Goal: Information Seeking & Learning: Find contact information

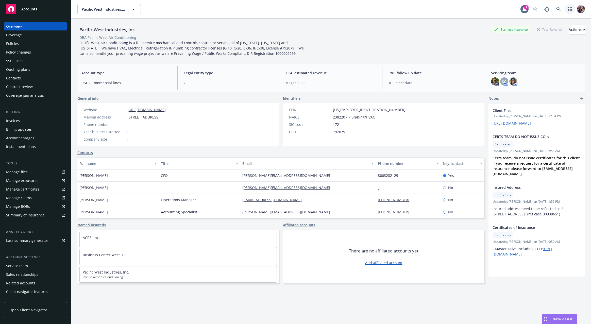
click at [568, 7] on icon "button" at bounding box center [570, 9] width 4 height 4
click at [524, 52] on span "Find trading partner and contact information" at bounding box center [535, 52] width 63 height 3
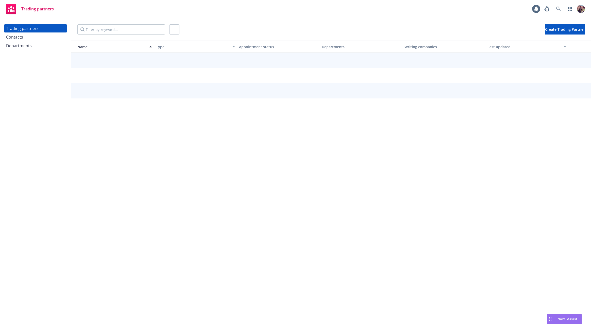
click at [25, 44] on div "Departments" at bounding box center [19, 46] width 26 height 8
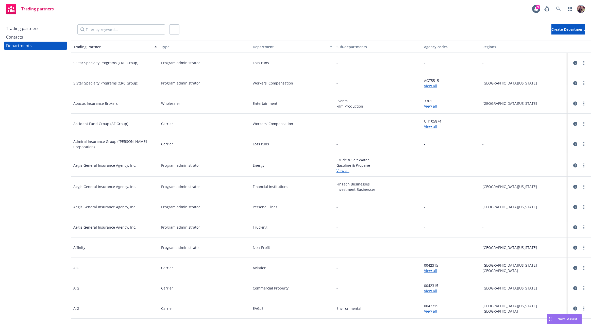
click at [573, 60] on div at bounding box center [579, 63] width 15 height 6
click at [573, 64] on icon "circleInformation" at bounding box center [575, 63] width 4 height 4
click at [573, 166] on icon "circleInformation" at bounding box center [575, 165] width 4 height 4
click at [26, 29] on div "Trading partners" at bounding box center [22, 28] width 32 height 8
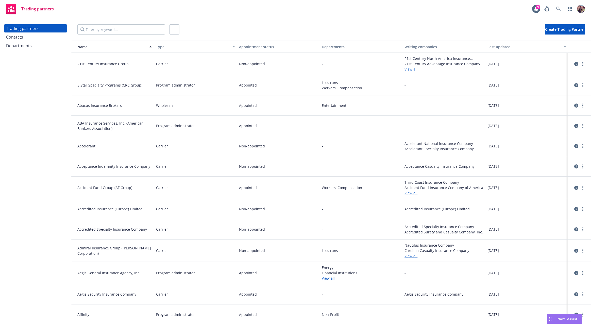
click at [23, 33] on div "Contacts" at bounding box center [35, 37] width 59 height 8
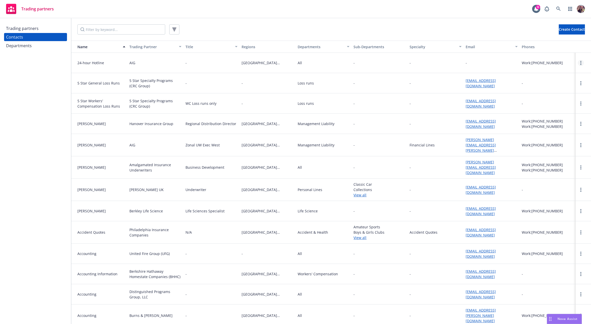
click at [580, 63] on circle "more" at bounding box center [580, 62] width 1 height 1
click at [327, 75] on div "Loss runs" at bounding box center [324, 83] width 56 height 20
click at [26, 30] on div "Trading partners" at bounding box center [22, 28] width 32 height 8
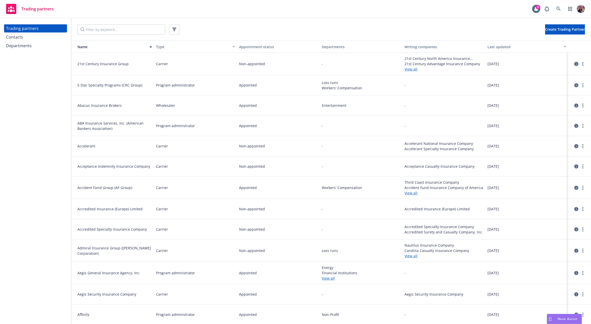
click at [575, 63] on link "circleInformation" at bounding box center [576, 64] width 6 height 6
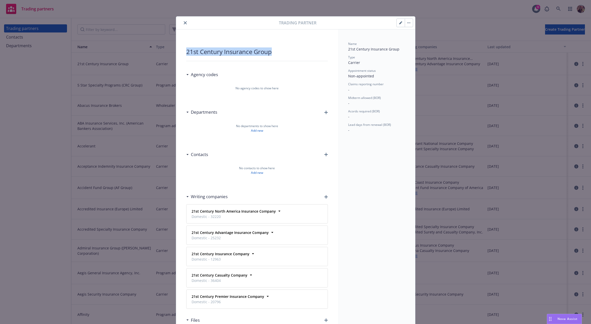
drag, startPoint x: 183, startPoint y: 53, endPoint x: 303, endPoint y: 55, distance: 119.7
click at [303, 55] on div "21st Century Insurance Group Agency codes No agency codes to show here Departme…" at bounding box center [257, 191] width 162 height 325
click at [303, 55] on div "21st Century Insurance Group" at bounding box center [257, 52] width 142 height 8
click at [266, 48] on div "21st Century Insurance Group" at bounding box center [257, 52] width 142 height 8
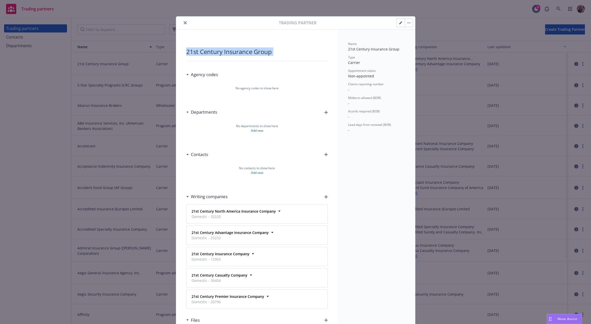
click at [266, 48] on div "21st Century Insurance Group" at bounding box center [257, 52] width 142 height 8
click at [227, 48] on div "21st Century Insurance Group" at bounding box center [257, 52] width 142 height 8
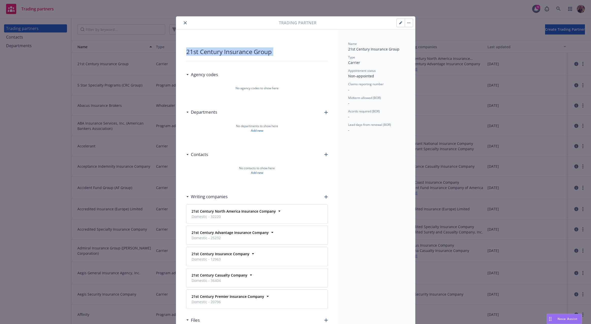
click at [227, 48] on div "21st Century Insurance Group" at bounding box center [257, 52] width 142 height 8
click at [188, 43] on div "21st Century Insurance Group" at bounding box center [257, 51] width 142 height 19
click at [184, 23] on icon "close" at bounding box center [185, 22] width 3 height 3
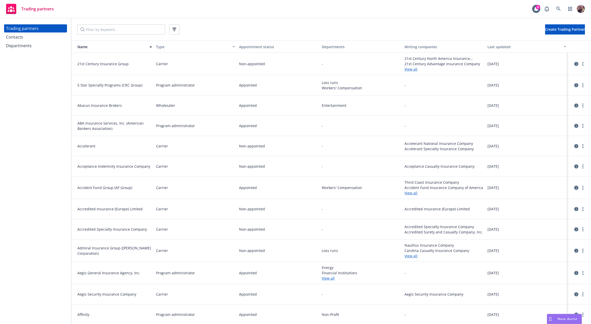
click at [574, 187] on icon "circleInformation" at bounding box center [576, 188] width 4 height 4
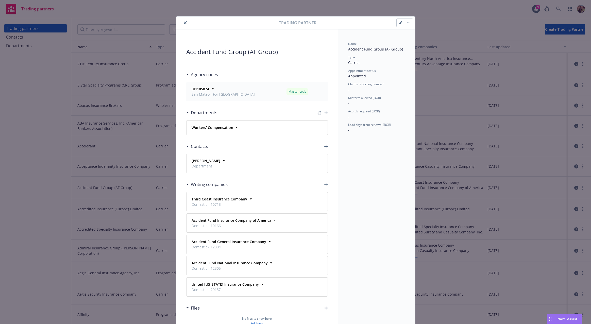
click at [185, 21] on button "close" at bounding box center [185, 23] width 6 height 6
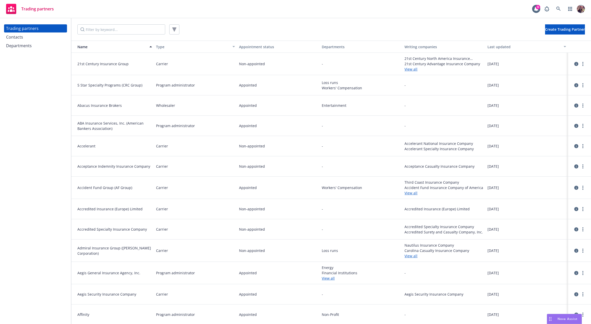
click at [307, 25] on div "Create Trading Partner" at bounding box center [330, 29] width 507 height 10
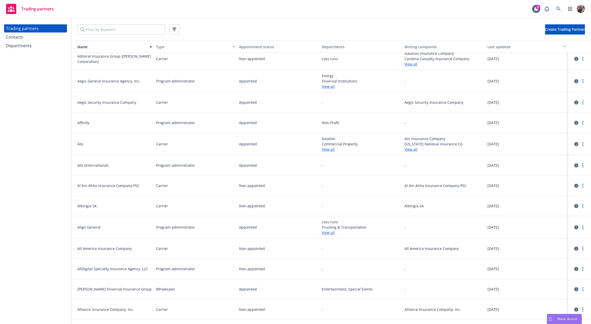
scroll to position [223, 0]
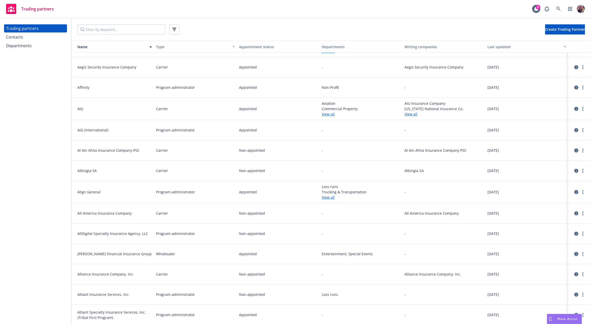
click at [574, 254] on icon "circleInformation" at bounding box center [576, 254] width 4 height 4
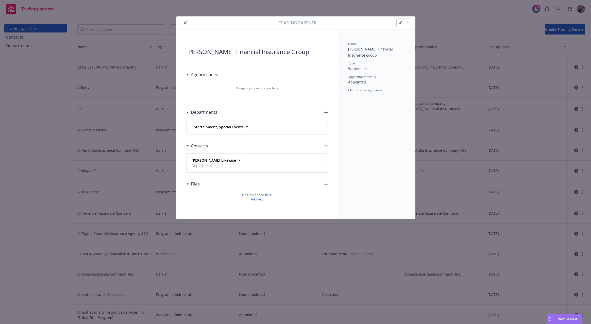
click at [185, 22] on icon "close" at bounding box center [185, 22] width 3 height 3
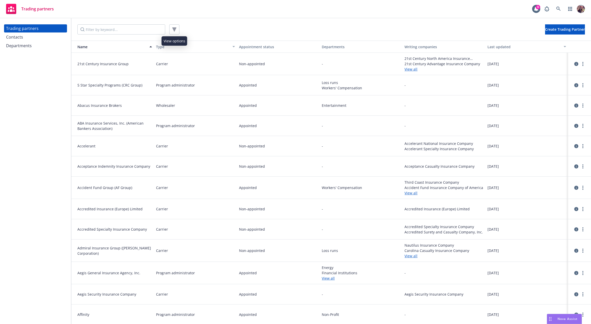
click at [172, 31] on icon "button" at bounding box center [174, 30] width 4 height 4
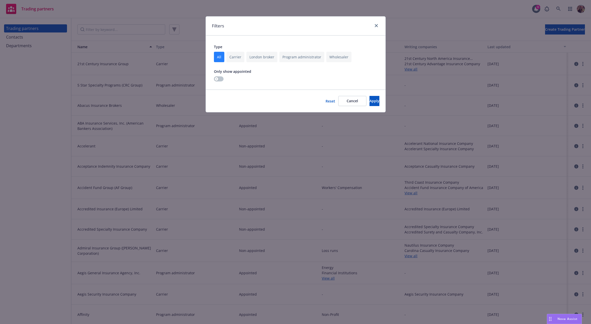
click at [335, 59] on input "checkbox" at bounding box center [338, 57] width 25 height 10
checkbox input "true"
checkbox input "false"
click at [376, 108] on div "Reset Cancel Apply" at bounding box center [296, 101] width 180 height 23
click at [372, 103] on button "Apply" at bounding box center [374, 101] width 10 height 10
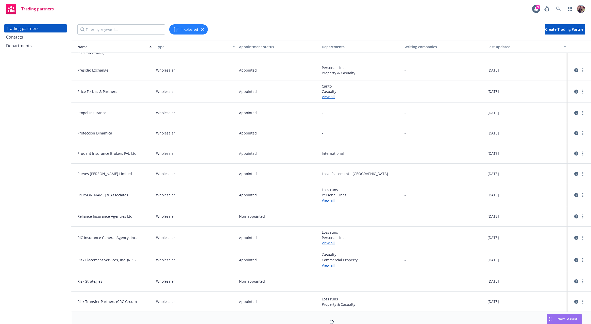
scroll to position [1787, 0]
